Goal: Navigation & Orientation: Find specific page/section

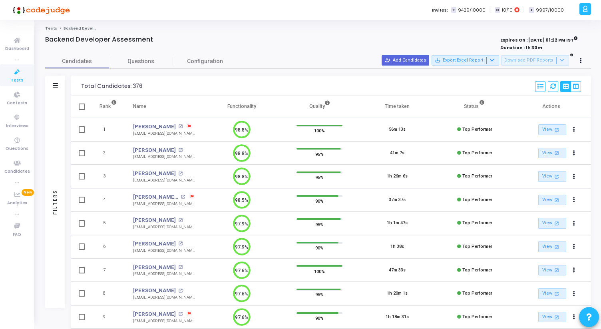
drag, startPoint x: 80, startPoint y: 87, endPoint x: 257, endPoint y: 107, distance: 178.1
click at [258, 107] on div "Total Candidates: 376 Select S No Name Questions Functionality Quality Time Tak…" at bounding box center [331, 284] width 520 height 416
click at [79, 87] on div "Total Candidates: 376 Select S No Name Questions Functionality Quality Time Tak…" at bounding box center [331, 86] width 520 height 20
drag, startPoint x: 79, startPoint y: 87, endPoint x: 260, endPoint y: 105, distance: 182.0
click at [261, 106] on div "Total Candidates: 376 Select S No Name Questions Functionality Quality Time Tak…" at bounding box center [331, 284] width 520 height 416
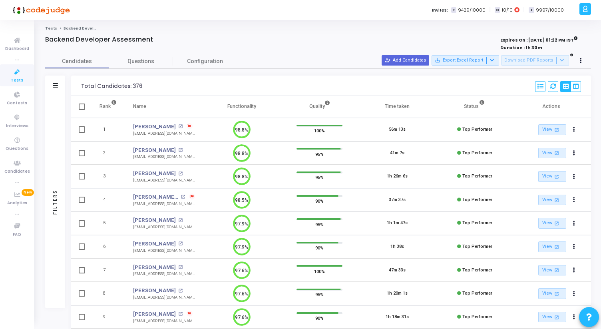
click at [78, 78] on div "Total Candidates: 376 Select S No Name Questions Functionality Quality Time Tak…" at bounding box center [331, 86] width 520 height 20
drag, startPoint x: 78, startPoint y: 84, endPoint x: 252, endPoint y: 107, distance: 175.8
click at [252, 107] on div "Total Candidates: 376 Select S No Name Questions Functionality Quality Time Tak…" at bounding box center [331, 284] width 520 height 416
click at [86, 84] on div "Total Candidates: 376" at bounding box center [111, 86] width 61 height 6
drag, startPoint x: 45, startPoint y: 40, endPoint x: 162, endPoint y: 44, distance: 117.2
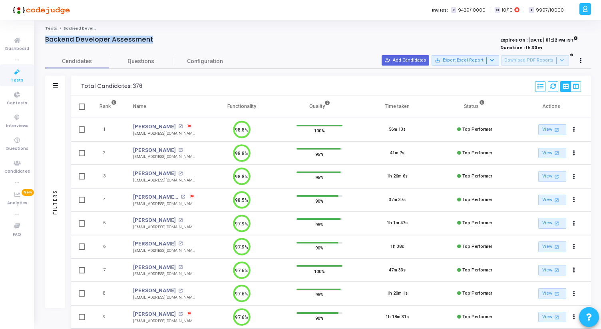
click at [162, 44] on div "Backend Developer Assessment Expires On : [DATE] 01:22 PM IST Duration : 1h 30m…" at bounding box center [318, 264] width 554 height 456
click at [158, 40] on div "Backend Developer Assessment" at bounding box center [205, 40] width 320 height 8
drag, startPoint x: 158, startPoint y: 40, endPoint x: 38, endPoint y: 34, distance: 120.0
click at [38, 34] on div "Tests Backend Developer Assessment Backend Developer Assessment Expires On : [D…" at bounding box center [318, 259] width 566 height 466
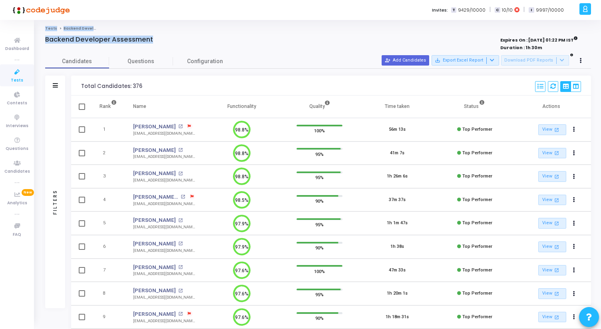
drag, startPoint x: 38, startPoint y: 29, endPoint x: 190, endPoint y: 43, distance: 152.5
click at [190, 43] on div "Tests Backend Developer Assessment Backend Developer Assessment Expires On : [D…" at bounding box center [318, 259] width 566 height 466
click at [159, 38] on div "Backend Developer Assessment" at bounding box center [205, 40] width 320 height 8
drag, startPoint x: 159, startPoint y: 38, endPoint x: 38, endPoint y: 28, distance: 121.9
click at [38, 28] on div "Tests Backend Developer Assessment Backend Developer Assessment Expires On : [D…" at bounding box center [318, 259] width 566 height 466
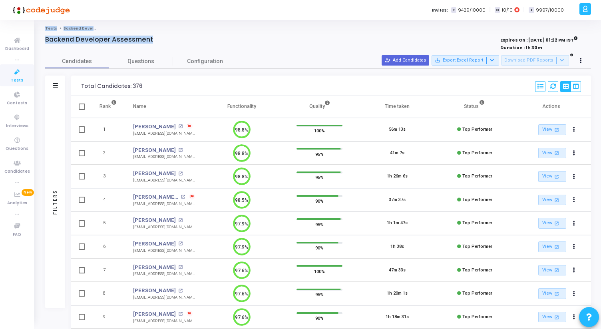
click at [38, 28] on div "Tests Backend Developer Assessment Backend Developer Assessment Expires On : [D…" at bounding box center [318, 259] width 566 height 466
drag, startPoint x: 38, startPoint y: 28, endPoint x: 159, endPoint y: 38, distance: 121.9
click at [159, 38] on div "Tests Backend Developer Assessment Backend Developer Assessment Expires On : [D…" at bounding box center [318, 259] width 566 height 466
click at [159, 38] on div "Backend Developer Assessment" at bounding box center [205, 40] width 320 height 8
drag, startPoint x: 159, startPoint y: 38, endPoint x: 39, endPoint y: 26, distance: 120.9
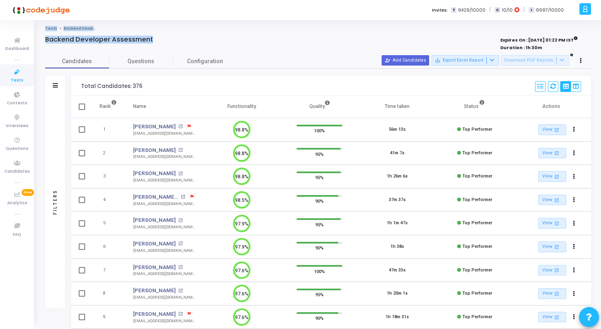
click at [39, 26] on div "Tests Backend Developer Assessment Backend Developer Assessment Expires On : [D…" at bounding box center [318, 259] width 566 height 466
drag, startPoint x: 39, startPoint y: 26, endPoint x: 168, endPoint y: 39, distance: 129.7
click at [168, 40] on div "Tests Backend Developer Assessment Backend Developer Assessment Expires On : [D…" at bounding box center [318, 259] width 566 height 466
click at [168, 39] on div "Backend Developer Assessment" at bounding box center [205, 40] width 320 height 8
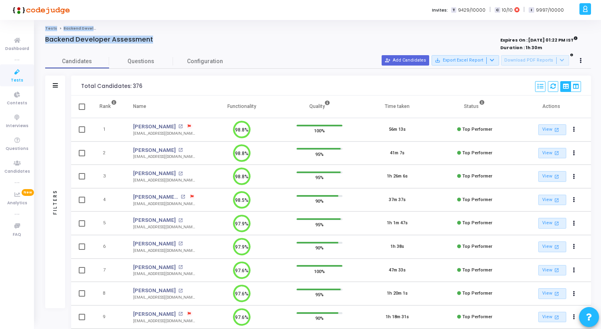
drag, startPoint x: 168, startPoint y: 39, endPoint x: 38, endPoint y: 28, distance: 131.1
click at [38, 28] on div "Tests Backend Developer Assessment Backend Developer Assessment Expires On : [D…" at bounding box center [318, 259] width 566 height 466
drag, startPoint x: 38, startPoint y: 28, endPoint x: 174, endPoint y: 39, distance: 137.1
click at [174, 39] on div "Tests Backend Developer Assessment Backend Developer Assessment Expires On : [D…" at bounding box center [318, 259] width 566 height 466
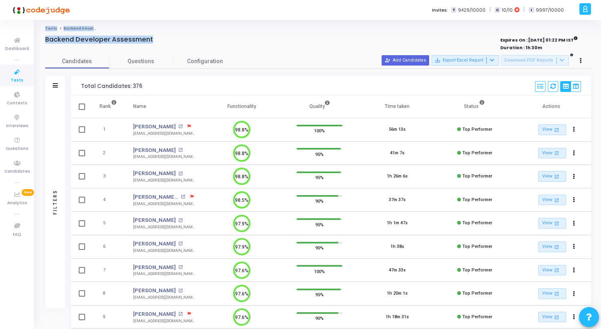
click at [174, 39] on div "Backend Developer Assessment" at bounding box center [205, 40] width 320 height 8
drag, startPoint x: 174, startPoint y: 39, endPoint x: 42, endPoint y: 26, distance: 132.4
click at [42, 26] on div "Tests Backend Developer Assessment Backend Developer Assessment Expires On : [D…" at bounding box center [318, 259] width 566 height 466
click at [40, 26] on div "Tests Backend Developer Assessment Backend Developer Assessment Expires On : [D…" at bounding box center [318, 259] width 566 height 466
drag, startPoint x: 40, startPoint y: 26, endPoint x: 165, endPoint y: 42, distance: 126.8
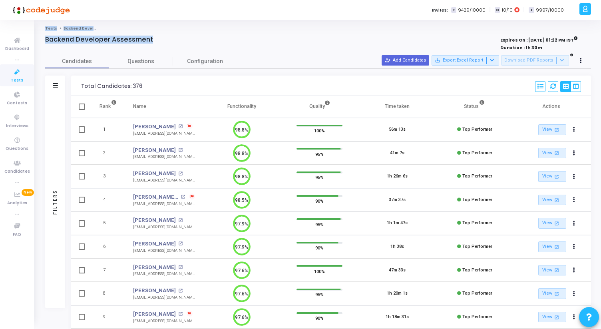
click at [165, 42] on div "Tests Backend Developer Assessment Backend Developer Assessment Expires On : [D…" at bounding box center [318, 259] width 566 height 466
click at [165, 42] on div "Backend Developer Assessment" at bounding box center [205, 40] width 320 height 8
drag, startPoint x: 165, startPoint y: 42, endPoint x: 41, endPoint y: 26, distance: 125.2
click at [41, 27] on div "Tests Backend Developer Assessment Backend Developer Assessment Expires On : [D…" at bounding box center [318, 259] width 566 height 466
click at [41, 26] on div "Tests Backend Developer Assessment Backend Developer Assessment Expires On : [D…" at bounding box center [318, 259] width 566 height 466
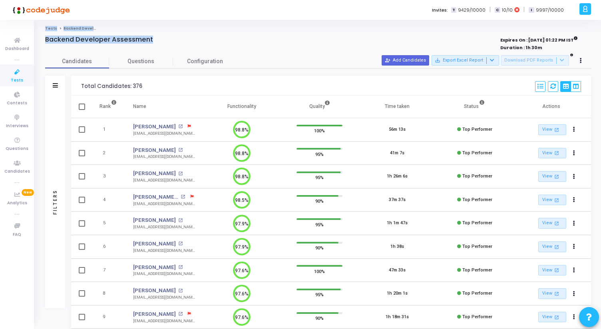
drag, startPoint x: 41, startPoint y: 26, endPoint x: 160, endPoint y: 36, distance: 119.4
click at [161, 36] on div "Tests Backend Developer Assessment Backend Developer Assessment Expires On : [D…" at bounding box center [318, 259] width 566 height 466
click at [160, 36] on div "Backend Developer Assessment" at bounding box center [205, 40] width 320 height 8
drag, startPoint x: 160, startPoint y: 39, endPoint x: 37, endPoint y: 27, distance: 124.0
click at [37, 27] on div "Tests Backend Developer Assessment Backend Developer Assessment Expires On : [D…" at bounding box center [318, 259] width 566 height 466
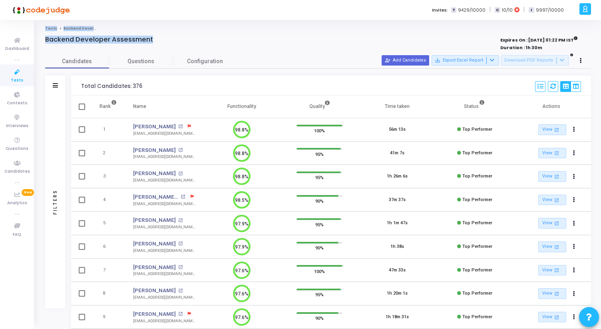
click at [37, 27] on div "Tests Backend Developer Assessment Backend Developer Assessment Expires On : [D…" at bounding box center [318, 259] width 566 height 466
drag, startPoint x: 37, startPoint y: 27, endPoint x: 164, endPoint y: 41, distance: 128.2
click at [165, 42] on div "Tests Backend Developer Assessment Backend Developer Assessment Expires On : [D…" at bounding box center [318, 259] width 566 height 466
click at [164, 41] on div "Backend Developer Assessment" at bounding box center [205, 40] width 320 height 8
drag, startPoint x: 164, startPoint y: 41, endPoint x: 40, endPoint y: 25, distance: 125.3
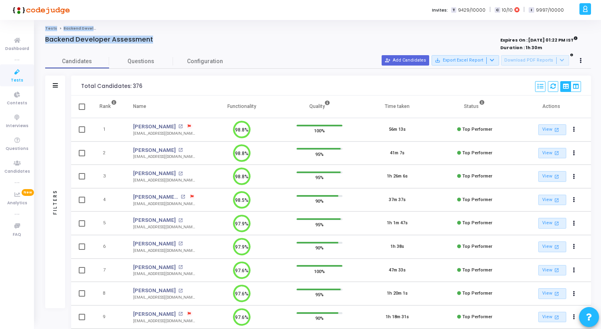
click at [40, 25] on div "Tests Backend Developer Assessment Backend Developer Assessment Expires On : [D…" at bounding box center [318, 259] width 566 height 478
drag, startPoint x: 40, startPoint y: 25, endPoint x: 169, endPoint y: 38, distance: 130.2
click at [167, 38] on div "Tests Backend Developer Assessment Backend Developer Assessment Expires On : [D…" at bounding box center [318, 259] width 566 height 478
click at [169, 39] on div "Backend Developer Assessment" at bounding box center [205, 40] width 320 height 8
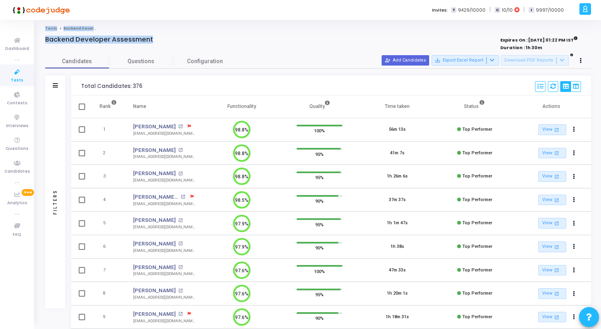
drag, startPoint x: 169, startPoint y: 39, endPoint x: 39, endPoint y: 26, distance: 131.3
click at [39, 26] on div "Tests Backend Developer Assessment Backend Developer Assessment Expires On : [D…" at bounding box center [318, 259] width 566 height 466
drag, startPoint x: 39, startPoint y: 26, endPoint x: 167, endPoint y: 38, distance: 128.4
click at [167, 38] on div "Tests Backend Developer Assessment Backend Developer Assessment Expires On : [D…" at bounding box center [318, 259] width 566 height 466
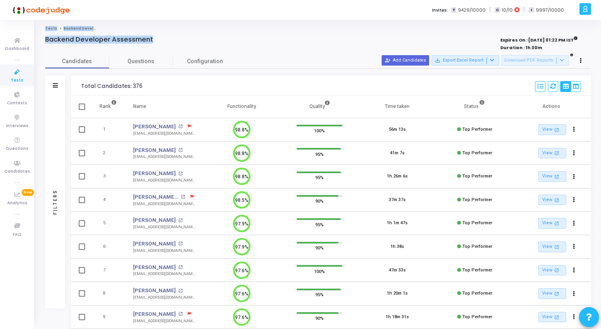
click at [167, 38] on div "Backend Developer Assessment" at bounding box center [205, 40] width 320 height 8
drag, startPoint x: 167, startPoint y: 38, endPoint x: 38, endPoint y: 28, distance: 129.4
click at [38, 28] on div "Tests Backend Developer Assessment Backend Developer Assessment Expires On : [D…" at bounding box center [318, 259] width 566 height 466
drag, startPoint x: 38, startPoint y: 28, endPoint x: 166, endPoint y: 43, distance: 129.1
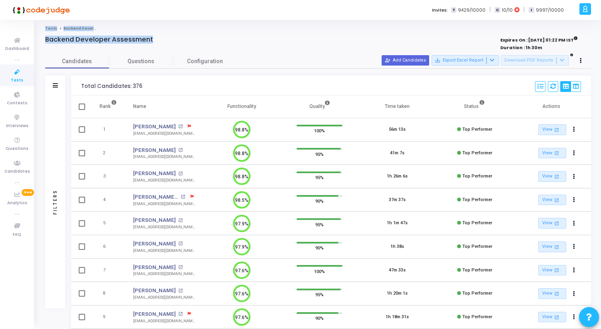
click at [166, 44] on div "Tests Backend Developer Assessment Backend Developer Assessment Expires On : [D…" at bounding box center [318, 259] width 566 height 466
click at [166, 44] on div at bounding box center [205, 48] width 320 height 9
drag, startPoint x: 166, startPoint y: 41, endPoint x: 39, endPoint y: 28, distance: 127.4
click at [39, 28] on div "Tests Backend Developer Assessment Backend Developer Assessment Expires On : [D…" at bounding box center [318, 259] width 566 height 466
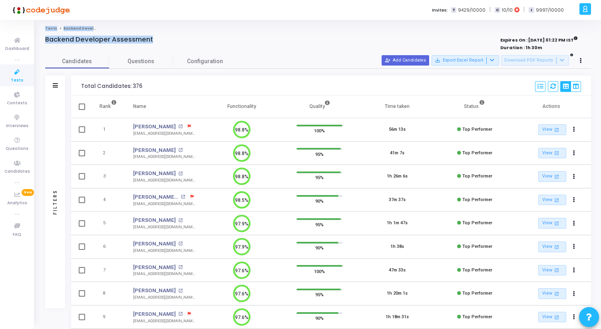
drag, startPoint x: 38, startPoint y: 28, endPoint x: 164, endPoint y: 40, distance: 126.0
click at [164, 41] on div "Tests Backend Developer Assessment Backend Developer Assessment Expires On : [D…" at bounding box center [318, 259] width 566 height 466
click at [164, 40] on div "Backend Developer Assessment" at bounding box center [205, 40] width 320 height 8
drag, startPoint x: 164, startPoint y: 40, endPoint x: 43, endPoint y: 27, distance: 121.4
click at [43, 27] on div "Tests Backend Developer Assessment Backend Developer Assessment Expires On : [D…" at bounding box center [318, 259] width 566 height 466
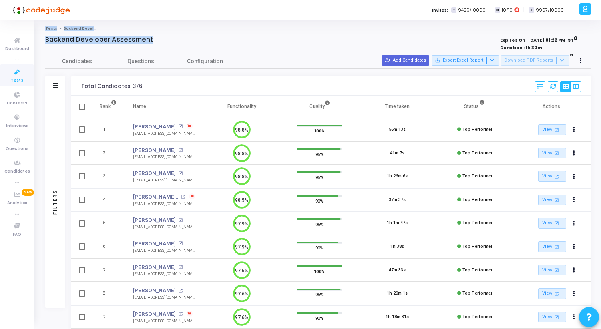
click at [38, 27] on div "Tests Backend Developer Assessment Backend Developer Assessment Expires On : [D…" at bounding box center [318, 259] width 566 height 466
drag, startPoint x: 38, startPoint y: 27, endPoint x: 157, endPoint y: 39, distance: 120.1
click at [157, 39] on div "Tests Backend Developer Assessment Backend Developer Assessment Expires On : [D…" at bounding box center [318, 259] width 566 height 466
click at [157, 39] on div "Backend Developer Assessment" at bounding box center [205, 40] width 320 height 8
drag, startPoint x: 157, startPoint y: 39, endPoint x: 40, endPoint y: 29, distance: 117.5
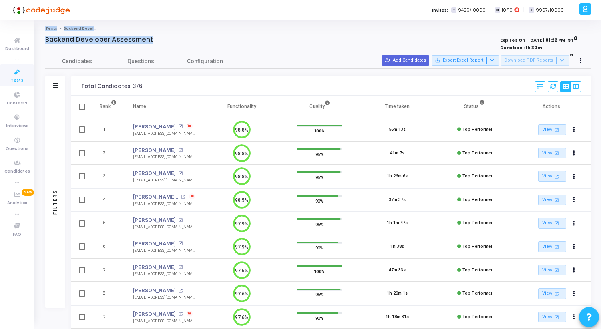
click at [40, 29] on div "Tests Backend Developer Assessment Backend Developer Assessment Expires On : [D…" at bounding box center [318, 259] width 566 height 466
drag, startPoint x: 40, startPoint y: 29, endPoint x: 164, endPoint y: 39, distance: 124.7
click at [164, 39] on div "Tests Backend Developer Assessment Backend Developer Assessment Expires On : [D…" at bounding box center [318, 259] width 566 height 466
click at [164, 39] on div "Backend Developer Assessment" at bounding box center [205, 40] width 320 height 8
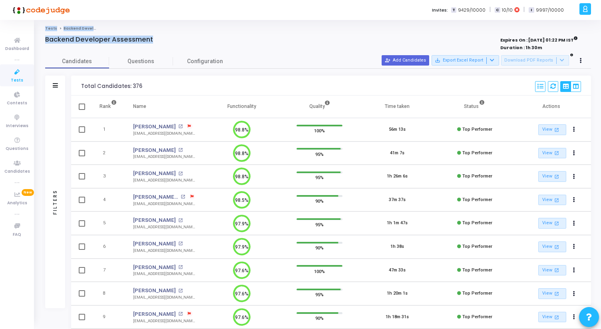
drag, startPoint x: 164, startPoint y: 39, endPoint x: 40, endPoint y: 28, distance: 125.2
click at [40, 28] on div "Tests Backend Developer Assessment Backend Developer Assessment Expires On : [D…" at bounding box center [318, 259] width 566 height 466
drag, startPoint x: 40, startPoint y: 28, endPoint x: 165, endPoint y: 41, distance: 126.2
click at [165, 42] on div "Tests Backend Developer Assessment Backend Developer Assessment Expires On : [D…" at bounding box center [318, 259] width 566 height 466
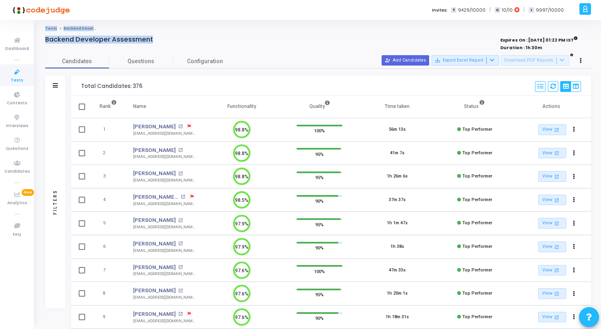
click at [165, 41] on div "Backend Developer Assessment" at bounding box center [205, 40] width 320 height 8
drag, startPoint x: 165, startPoint y: 41, endPoint x: 41, endPoint y: 26, distance: 125.2
click at [41, 26] on div "Tests Backend Developer Assessment Backend Developer Assessment Expires On : [D…" at bounding box center [318, 259] width 566 height 478
drag, startPoint x: 38, startPoint y: 26, endPoint x: 161, endPoint y: 37, distance: 123.2
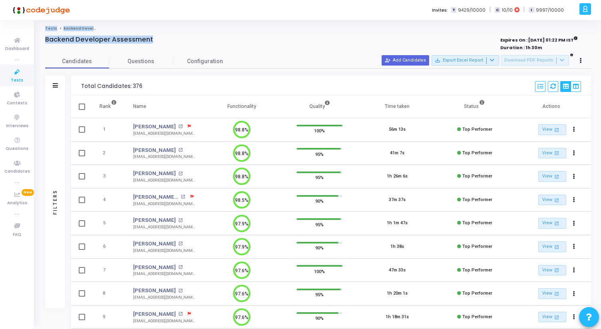
click at [161, 37] on div "Tests Backend Developer Assessment Backend Developer Assessment Expires On : [D…" at bounding box center [318, 259] width 566 height 478
click at [161, 37] on div "Backend Developer Assessment" at bounding box center [205, 40] width 320 height 8
drag, startPoint x: 40, startPoint y: 28, endPoint x: 163, endPoint y: 39, distance: 123.6
click at [162, 39] on div "Tests Backend Developer Assessment Backend Developer Assessment Expires On : [D…" at bounding box center [318, 259] width 566 height 466
click at [163, 39] on div "Backend Developer Assessment" at bounding box center [205, 40] width 320 height 8
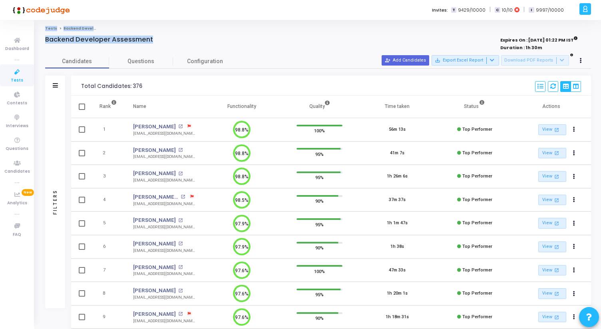
drag, startPoint x: 163, startPoint y: 39, endPoint x: 39, endPoint y: 26, distance: 124.5
click at [39, 26] on div "Tests Backend Developer Assessment Backend Developer Assessment Expires On : [D…" at bounding box center [318, 259] width 566 height 466
drag, startPoint x: 39, startPoint y: 26, endPoint x: 167, endPoint y: 38, distance: 129.2
click at [167, 38] on div "Tests Backend Developer Assessment Backend Developer Assessment Expires On : [D…" at bounding box center [318, 259] width 566 height 466
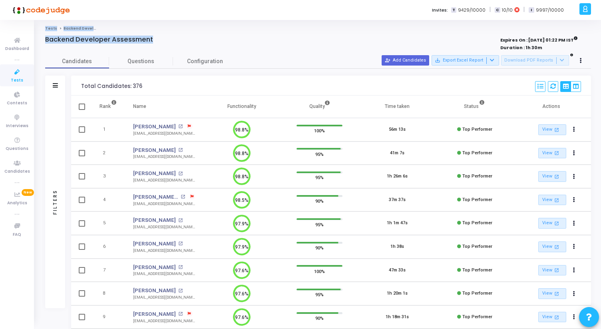
click at [167, 38] on div "Backend Developer Assessment" at bounding box center [205, 40] width 320 height 8
drag, startPoint x: 167, startPoint y: 38, endPoint x: 39, endPoint y: 26, distance: 128.9
click at [39, 26] on div "Tests Backend Developer Assessment Backend Developer Assessment Expires On : [D…" at bounding box center [318, 259] width 566 height 466
drag, startPoint x: 39, startPoint y: 26, endPoint x: 166, endPoint y: 40, distance: 127.5
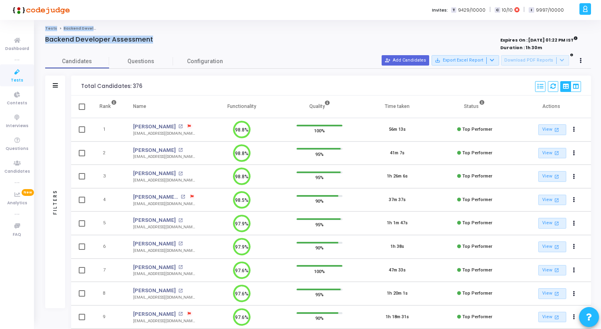
click at [166, 40] on div "Tests Backend Developer Assessment Backend Developer Assessment Expires On : [D…" at bounding box center [318, 259] width 566 height 466
click at [166, 40] on div "Backend Developer Assessment" at bounding box center [205, 40] width 320 height 8
drag, startPoint x: 166, startPoint y: 40, endPoint x: 36, endPoint y: 25, distance: 130.4
click at [36, 25] on div "Tests Backend Developer Assessment Backend Developer Assessment Expires On : [D…" at bounding box center [318, 259] width 566 height 478
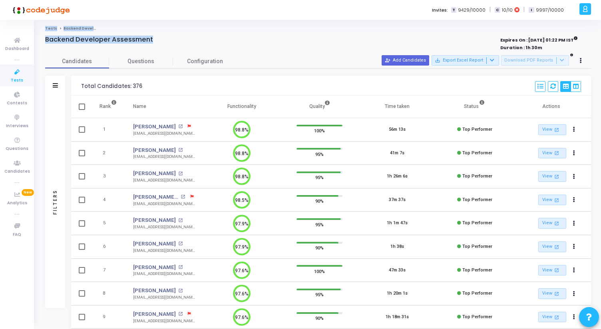
drag, startPoint x: 36, startPoint y: 25, endPoint x: 169, endPoint y: 44, distance: 134.0
click at [169, 45] on div "Tests Backend Developer Assessment Backend Developer Assessment Expires On : [D…" at bounding box center [318, 259] width 566 height 478
click at [158, 40] on div "Backend Developer Assessment" at bounding box center [205, 40] width 320 height 8
drag, startPoint x: 158, startPoint y: 40, endPoint x: 38, endPoint y: 23, distance: 121.6
click at [38, 23] on div "Tests Backend Developer Assessment Backend Developer Assessment Expires On : [D…" at bounding box center [318, 259] width 566 height 478
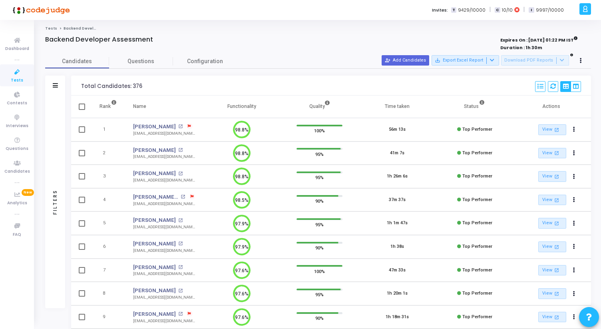
click at [38, 23] on div "Tests Backend Developer Assessment Backend Developer Assessment Expires On : [D…" at bounding box center [318, 259] width 566 height 478
drag, startPoint x: 38, startPoint y: 23, endPoint x: 174, endPoint y: 40, distance: 137.8
click at [174, 40] on div "Tests Backend Developer Assessment Backend Developer Assessment Expires On : [D…" at bounding box center [318, 259] width 566 height 478
click at [174, 40] on div "Backend Developer Assessment" at bounding box center [205, 40] width 320 height 8
drag, startPoint x: 174, startPoint y: 40, endPoint x: 41, endPoint y: 24, distance: 134.0
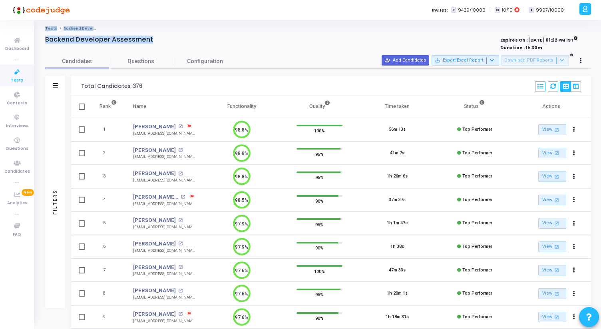
click at [41, 24] on div "Tests Backend Developer Assessment Backend Developer Assessment Expires On : [D…" at bounding box center [318, 259] width 566 height 478
click at [39, 25] on div "Tests Backend Developer Assessment Backend Developer Assessment Expires On : [D…" at bounding box center [318, 259] width 566 height 478
drag, startPoint x: 39, startPoint y: 25, endPoint x: 161, endPoint y: 35, distance: 122.3
click at [161, 35] on div "Tests Backend Developer Assessment Backend Developer Assessment Expires On : [D…" at bounding box center [318, 259] width 566 height 478
click at [161, 34] on div "Tests Backend Developer Assessment Backend Developer Assessment Expires On : [D…" at bounding box center [318, 259] width 546 height 466
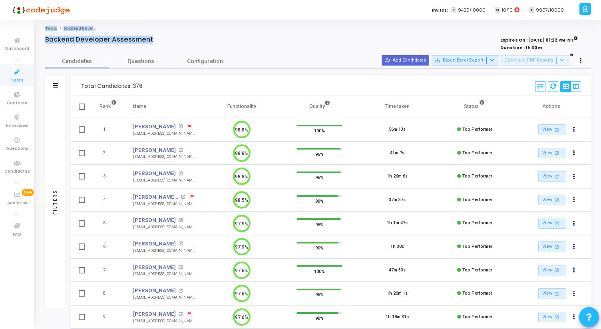
drag, startPoint x: 161, startPoint y: 36, endPoint x: 37, endPoint y: 26, distance: 124.2
click at [37, 26] on div "Tests Backend Developer Assessment Backend Developer Assessment Expires On : [D…" at bounding box center [318, 259] width 566 height 466
drag, startPoint x: 37, startPoint y: 26, endPoint x: 175, endPoint y: 42, distance: 138.7
click at [175, 42] on div "Tests Backend Developer Assessment Backend Developer Assessment Expires On : [D…" at bounding box center [318, 259] width 566 height 466
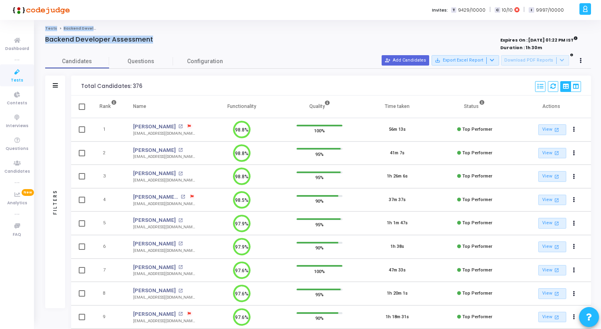
click at [175, 42] on div "Backend Developer Assessment" at bounding box center [205, 40] width 320 height 8
drag, startPoint x: 175, startPoint y: 42, endPoint x: 39, endPoint y: 23, distance: 137.5
click at [39, 23] on div "Tests Backend Developer Assessment Backend Developer Assessment Expires On : [D…" at bounding box center [318, 259] width 566 height 478
drag, startPoint x: 39, startPoint y: 23, endPoint x: 194, endPoint y: 41, distance: 156.5
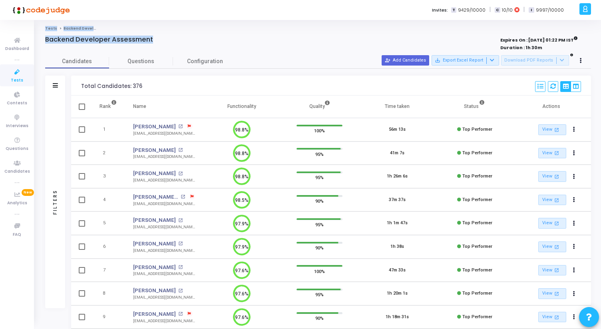
click at [194, 42] on div "Tests Backend Developer Assessment Backend Developer Assessment Expires On : [D…" at bounding box center [318, 259] width 566 height 478
click at [194, 41] on div "Backend Developer Assessment" at bounding box center [205, 40] width 320 height 8
drag, startPoint x: 212, startPoint y: 43, endPoint x: 42, endPoint y: 26, distance: 171.0
click at [42, 26] on div "Tests Backend Developer Assessment Backend Developer Assessment Expires On : [D…" at bounding box center [318, 259] width 566 height 466
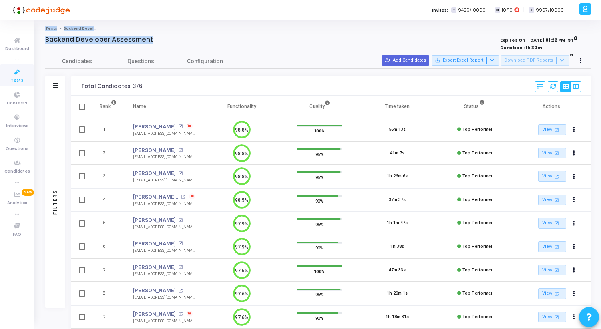
drag, startPoint x: 40, startPoint y: 26, endPoint x: 204, endPoint y: 41, distance: 164.5
click at [204, 41] on div "Tests Backend Developer Assessment Backend Developer Assessment Expires On : [D…" at bounding box center [318, 259] width 566 height 466
click at [204, 41] on div "Backend Developer Assessment" at bounding box center [205, 40] width 320 height 8
drag, startPoint x: 187, startPoint y: 41, endPoint x: 39, endPoint y: 28, distance: 148.4
click at [39, 28] on div "Tests Backend Developer Assessment Backend Developer Assessment Expires On : [D…" at bounding box center [318, 259] width 566 height 466
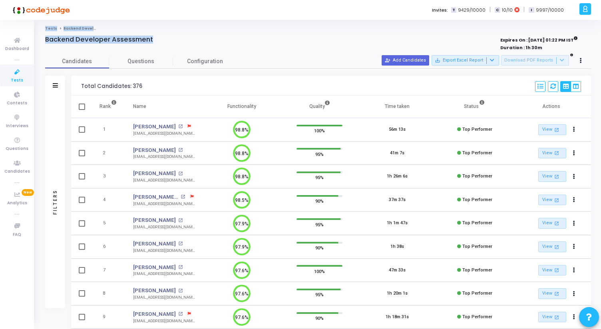
click at [39, 28] on div "Tests Backend Developer Assessment Backend Developer Assessment Expires On : [D…" at bounding box center [318, 259] width 566 height 466
drag, startPoint x: 39, startPoint y: 28, endPoint x: 183, endPoint y: 37, distance: 144.5
click at [183, 38] on div "Tests Backend Developer Assessment Backend Developer Assessment Expires On : [D…" at bounding box center [318, 259] width 566 height 466
click at [183, 37] on div "Backend Developer Assessment" at bounding box center [205, 40] width 320 height 8
drag, startPoint x: 189, startPoint y: 39, endPoint x: 44, endPoint y: 25, distance: 144.9
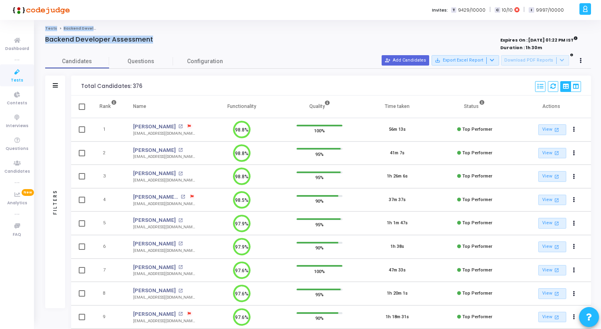
click at [44, 25] on div "Tests Backend Developer Assessment Backend Developer Assessment Expires On : [D…" at bounding box center [318, 259] width 566 height 478
click at [41, 26] on div "Tests Backend Developer Assessment Backend Developer Assessment Expires On : [D…" at bounding box center [318, 259] width 566 height 466
drag, startPoint x: 41, startPoint y: 26, endPoint x: 206, endPoint y: 41, distance: 165.7
click at [206, 42] on div "Tests Backend Developer Assessment Backend Developer Assessment Expires On : [D…" at bounding box center [318, 259] width 566 height 466
click at [206, 41] on div "Backend Developer Assessment" at bounding box center [205, 40] width 320 height 8
